Goal: Task Accomplishment & Management: Manage account settings

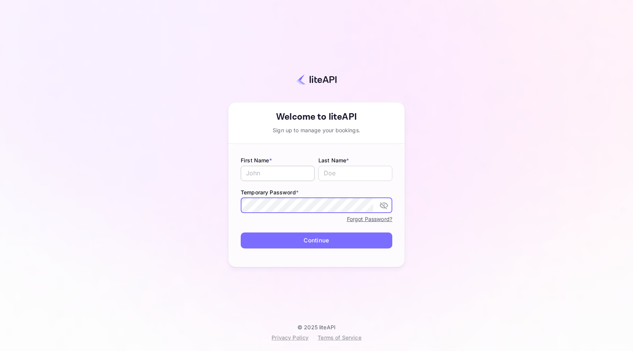
click at [295, 179] on input "text" at bounding box center [278, 173] width 74 height 15
click at [304, 78] on img at bounding box center [316, 79] width 40 height 11
click at [319, 77] on img at bounding box center [316, 79] width 40 height 11
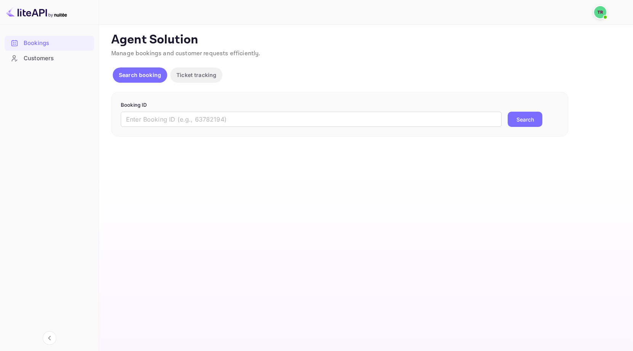
click at [603, 14] on span at bounding box center [606, 17] width 8 height 8
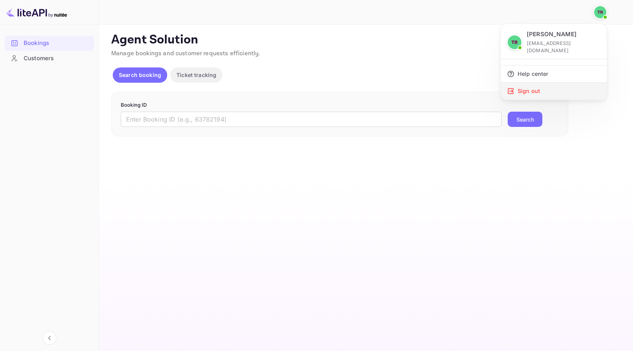
click at [535, 85] on div "Sign out" at bounding box center [554, 91] width 106 height 17
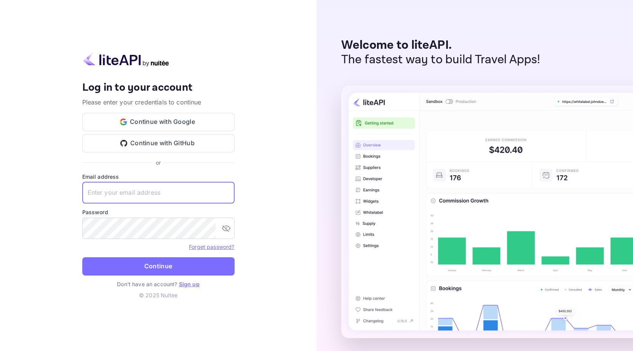
click at [248, 171] on div "Your account has been created successfully, a confirmation link has been sent t…" at bounding box center [158, 175] width 317 height 351
click at [124, 201] on input "text" at bounding box center [158, 192] width 152 height 21
paste input "[URL]"
type input "[URL]"
click at [210, 189] on input "[URL]" at bounding box center [158, 192] width 152 height 21
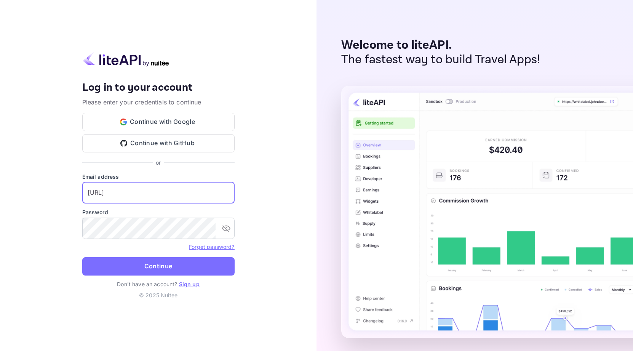
click at [210, 189] on input "[URL]" at bounding box center [158, 192] width 152 height 21
paste input "[EMAIL_ADDRESS][DOMAIN_NAME]"
type input "[EMAIL_ADDRESS][DOMAIN_NAME]"
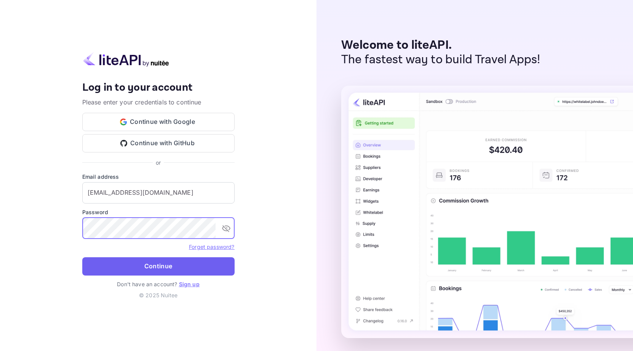
click at [194, 268] on button "Continue" at bounding box center [158, 266] width 152 height 18
